Goal: Information Seeking & Learning: Learn about a topic

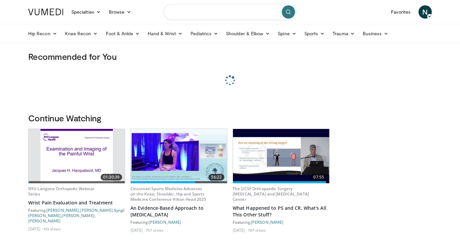
click at [185, 13] on input "Search topics, interventions" at bounding box center [230, 12] width 133 height 16
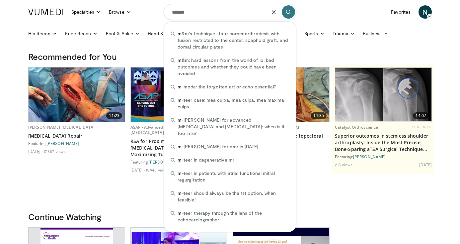
type input "*******"
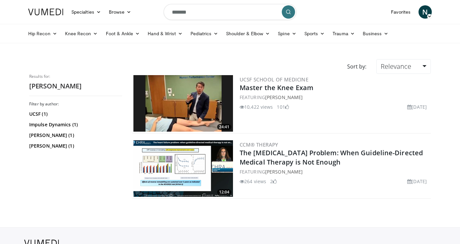
click at [173, 107] on img at bounding box center [184, 103] width 100 height 56
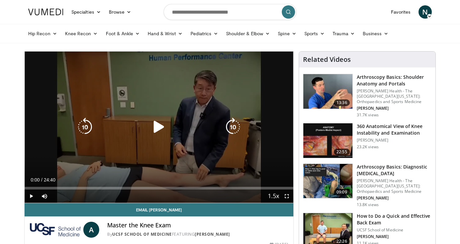
click at [159, 123] on icon "Video Player" at bounding box center [159, 127] width 19 height 19
click at [159, 131] on icon "Video Player" at bounding box center [159, 127] width 19 height 19
click at [159, 102] on div "10 seconds Tap to unmute" at bounding box center [159, 126] width 269 height 151
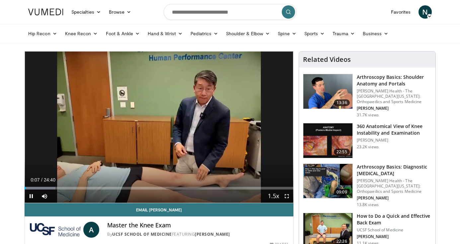
click at [289, 199] on span "Video Player" at bounding box center [286, 195] width 13 height 13
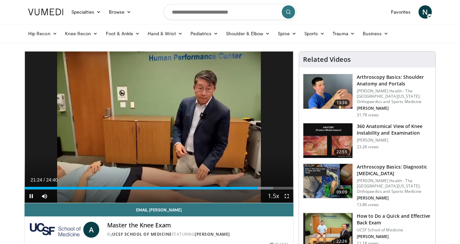
click at [285, 195] on span "Video Player" at bounding box center [286, 195] width 13 height 13
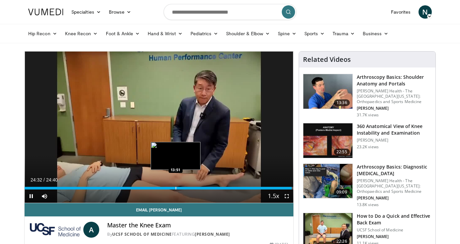
click at [176, 189] on div "Progress Bar" at bounding box center [176, 188] width 1 height 3
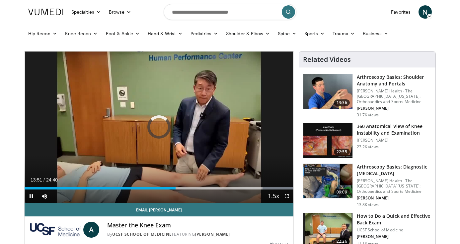
click at [35, 198] on span "Video Player" at bounding box center [31, 195] width 13 height 13
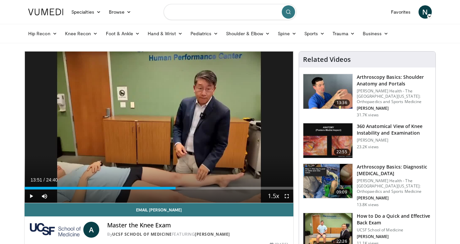
click at [211, 18] on input "Search topics, interventions" at bounding box center [230, 12] width 133 height 16
type input "********"
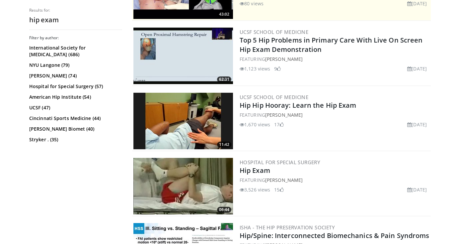
scroll to position [180, 0]
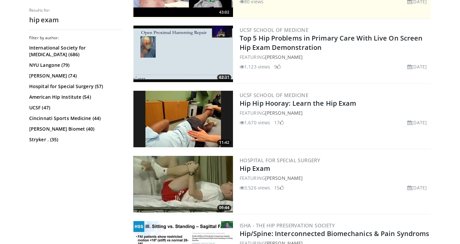
click at [191, 120] on img at bounding box center [184, 119] width 100 height 56
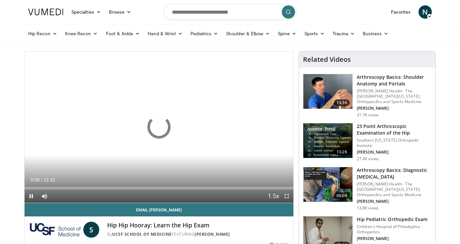
click at [287, 196] on span "Video Player" at bounding box center [286, 195] width 13 height 13
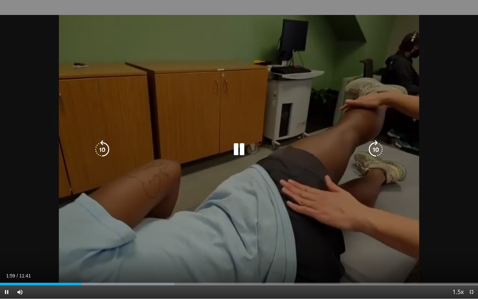
click at [242, 146] on icon "Video Player" at bounding box center [239, 149] width 19 height 19
click at [238, 151] on icon "Video Player" at bounding box center [239, 149] width 19 height 19
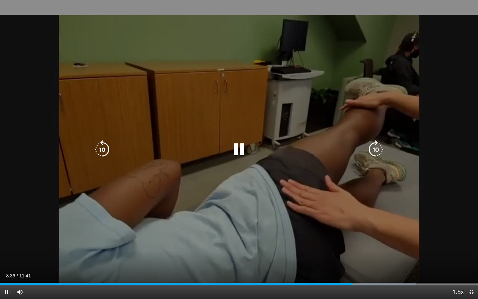
click at [241, 151] on icon "Video Player" at bounding box center [239, 149] width 19 height 19
